Goal: Information Seeking & Learning: Learn about a topic

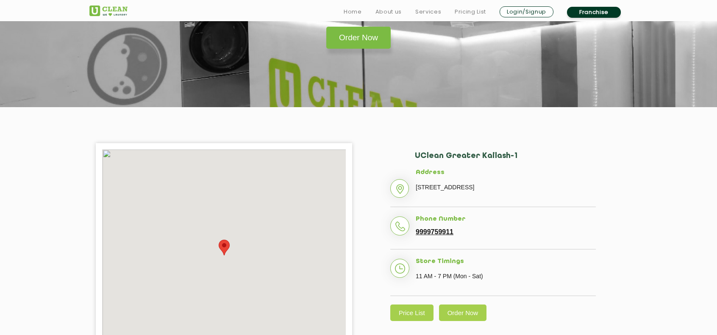
scroll to position [92, 0]
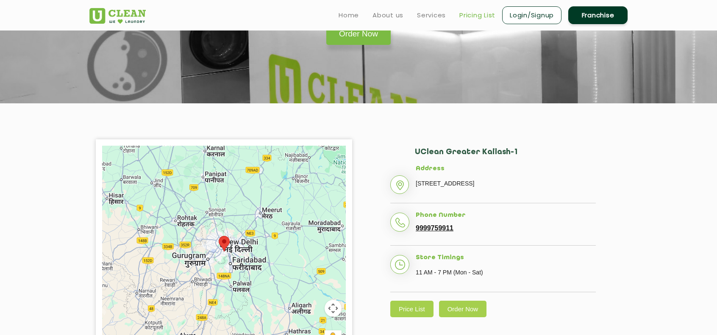
click at [473, 18] on link "Pricing List" at bounding box center [477, 15] width 36 height 10
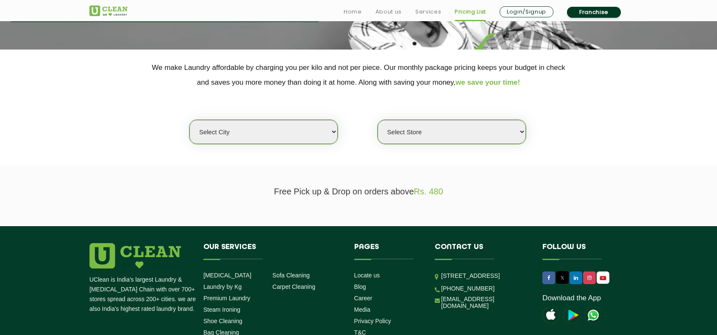
scroll to position [147, 0]
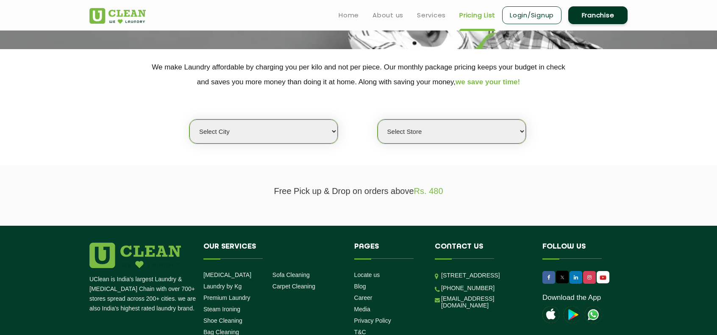
click at [276, 133] on select "Select city [GEOGRAPHIC_DATA] [GEOGRAPHIC_DATA] [GEOGRAPHIC_DATA] [GEOGRAPHIC_D…" at bounding box center [263, 132] width 148 height 24
select select "1"
click at [189, 120] on select "Select city [GEOGRAPHIC_DATA] [GEOGRAPHIC_DATA] [GEOGRAPHIC_DATA] [GEOGRAPHIC_D…" at bounding box center [263, 132] width 148 height 24
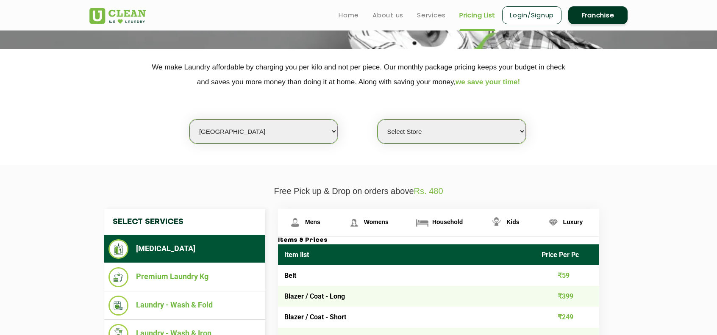
click at [429, 130] on select "Select Store [GEOGRAPHIC_DATA] [GEOGRAPHIC_DATA] 2 [GEOGRAPHIC_DATA] [PERSON_NA…" at bounding box center [452, 132] width 148 height 24
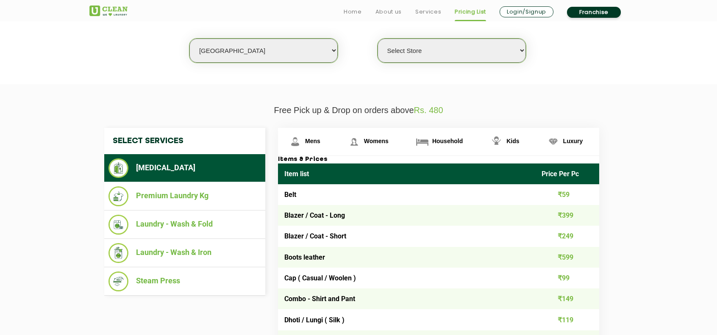
scroll to position [228, 0]
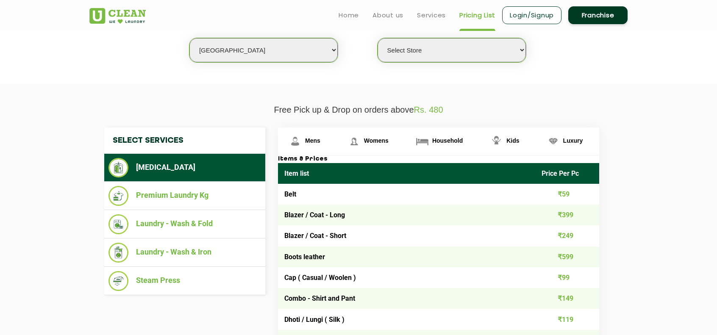
click at [474, 55] on select "Select Store [GEOGRAPHIC_DATA] [GEOGRAPHIC_DATA] 2 [GEOGRAPHIC_DATA] [PERSON_NA…" at bounding box center [452, 50] width 148 height 24
select select "11"
click at [378, 38] on select "Select Store [GEOGRAPHIC_DATA] [GEOGRAPHIC_DATA] 2 [GEOGRAPHIC_DATA] [PERSON_NA…" at bounding box center [452, 50] width 148 height 24
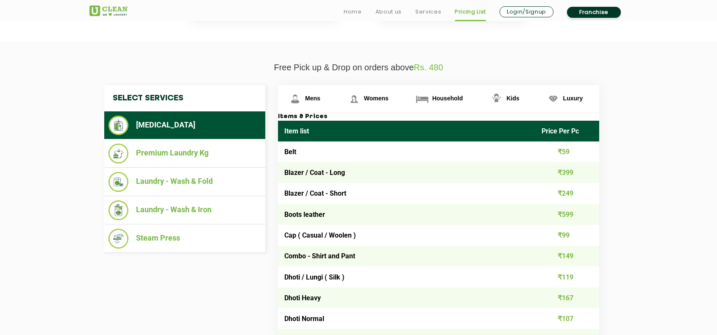
scroll to position [271, 0]
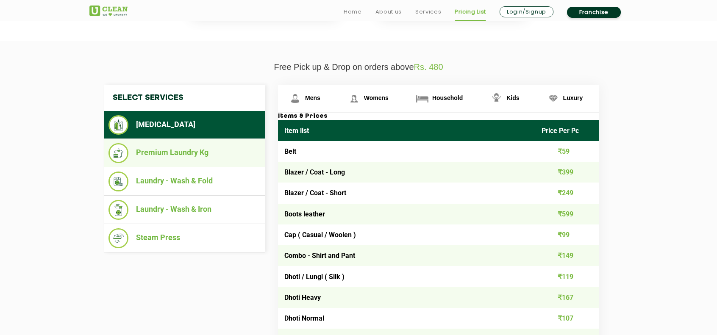
click at [170, 139] on ul "Premium Laundry Kg" at bounding box center [184, 153] width 161 height 28
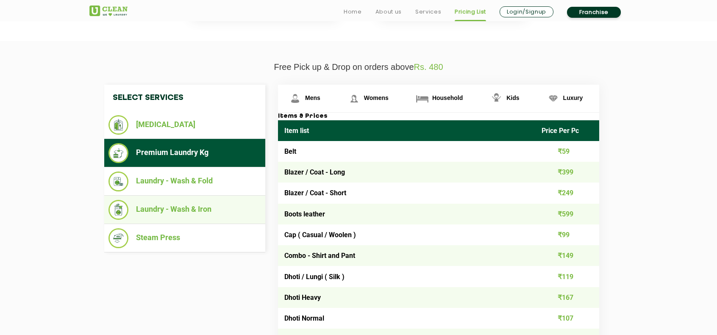
click at [182, 200] on li "Laundry - Wash & Iron" at bounding box center [184, 210] width 153 height 20
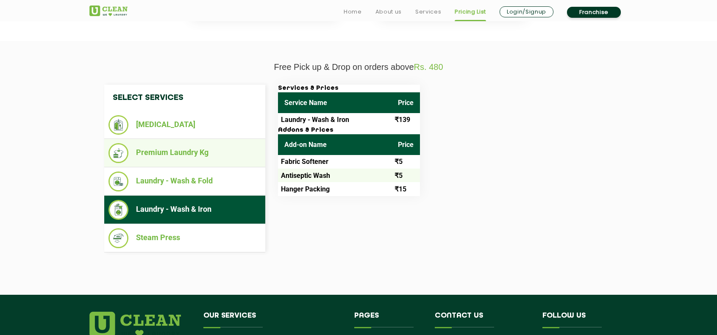
click at [192, 150] on li "Premium Laundry Kg" at bounding box center [184, 153] width 153 height 20
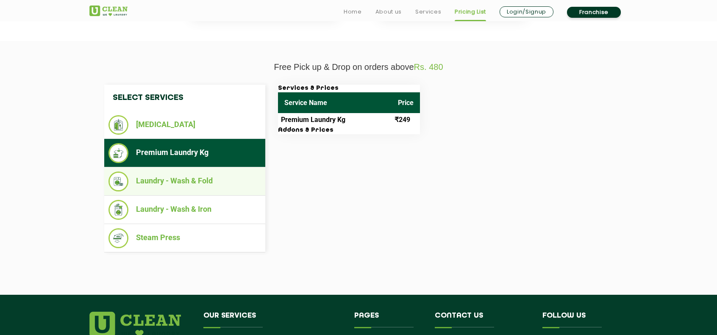
click at [189, 182] on li "Laundry - Wash & Fold" at bounding box center [184, 182] width 153 height 20
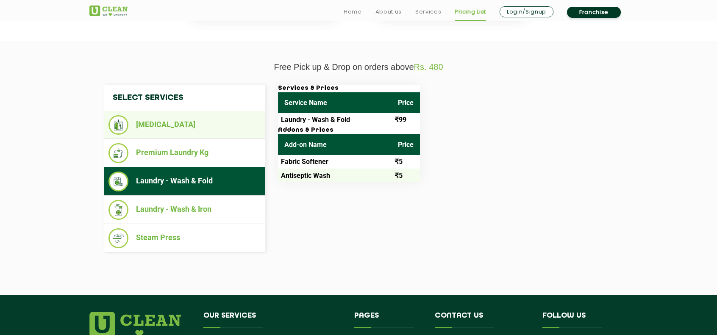
click at [211, 117] on li "[MEDICAL_DATA]" at bounding box center [184, 124] width 153 height 19
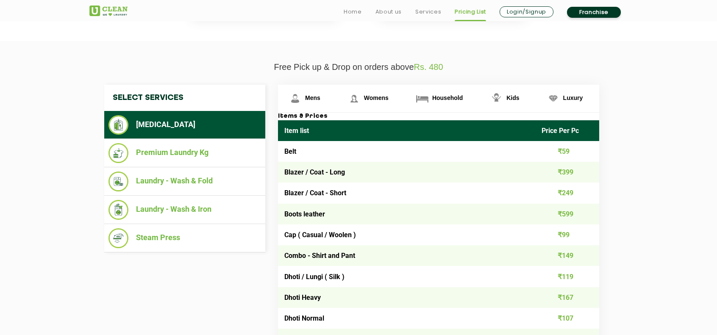
click at [337, 227] on td "Cap ( Casual / Woolen )" at bounding box center [406, 235] width 257 height 21
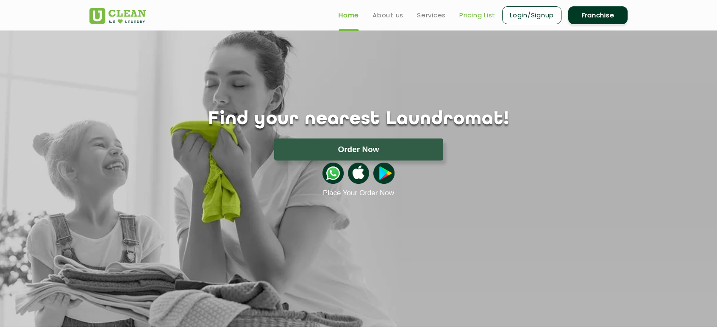
click at [472, 16] on link "Pricing List" at bounding box center [477, 15] width 36 height 10
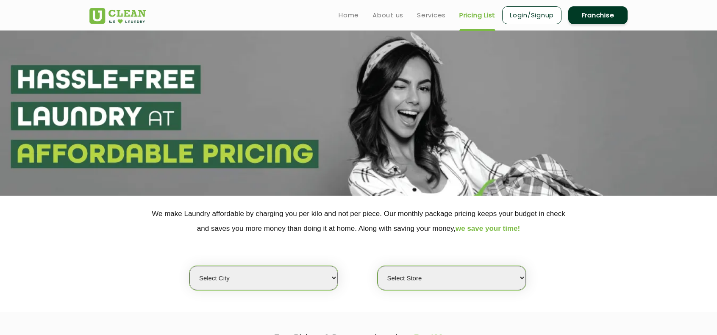
click at [255, 283] on select "Select city" at bounding box center [263, 278] width 148 height 24
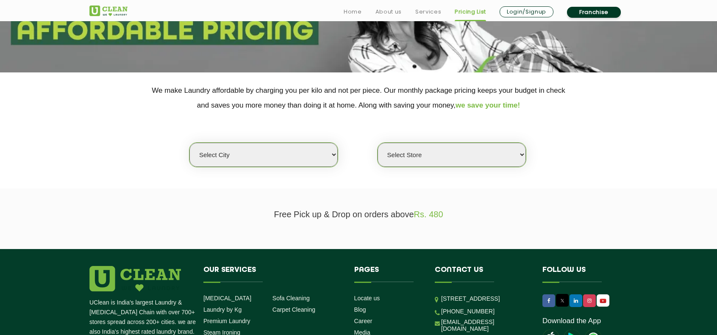
scroll to position [124, 0]
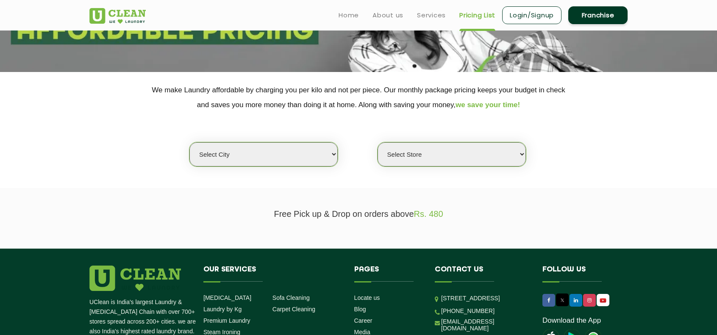
click at [288, 155] on select "Select city [GEOGRAPHIC_DATA] [GEOGRAPHIC_DATA] [GEOGRAPHIC_DATA] [GEOGRAPHIC_D…" at bounding box center [263, 154] width 148 height 24
select select "2"
click at [189, 142] on select "Select city [GEOGRAPHIC_DATA] [GEOGRAPHIC_DATA] [GEOGRAPHIC_DATA] [GEOGRAPHIC_D…" at bounding box center [263, 154] width 148 height 24
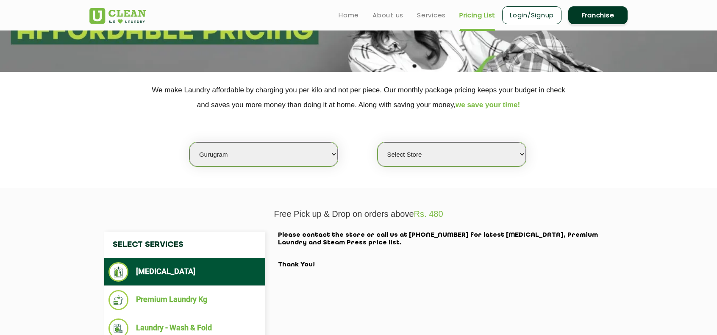
click at [437, 156] on select "Select Store [GEOGRAPHIC_DATA] Sector 66 [GEOGRAPHIC_DATA] Phase [GEOGRAPHIC_DA…" at bounding box center [452, 154] width 148 height 24
select select "359"
click at [378, 142] on select "Select Store [GEOGRAPHIC_DATA] Sector 66 [GEOGRAPHIC_DATA] Phase [GEOGRAPHIC_DA…" at bounding box center [452, 154] width 148 height 24
